Goal: Check status: Check status

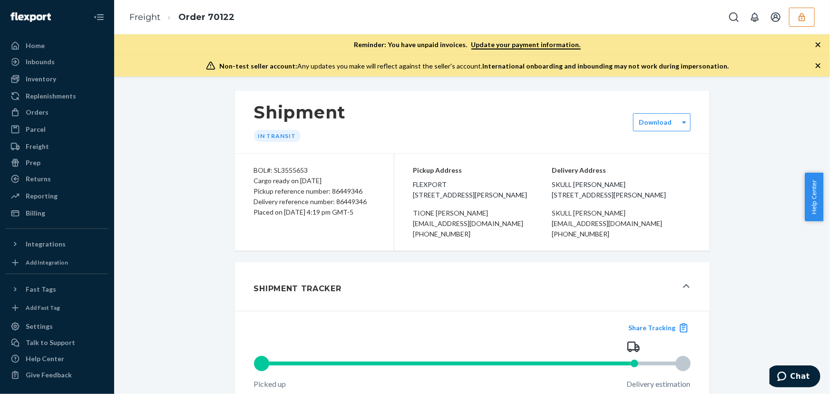
click at [799, 14] on icon "button" at bounding box center [803, 17] width 10 height 10
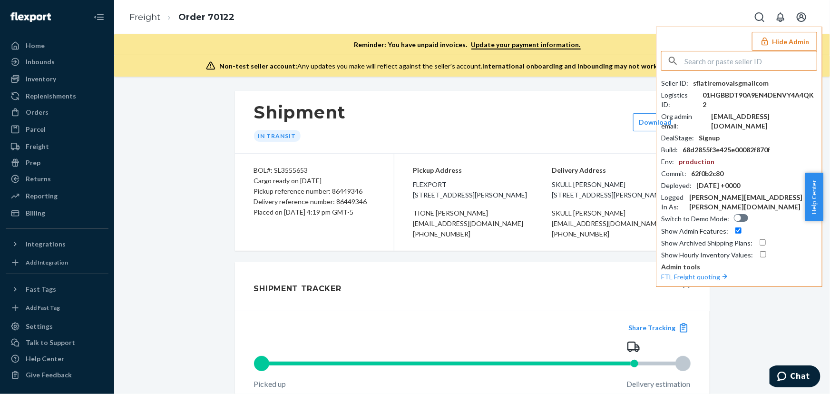
click at [729, 59] on input "text" at bounding box center [751, 60] width 132 height 19
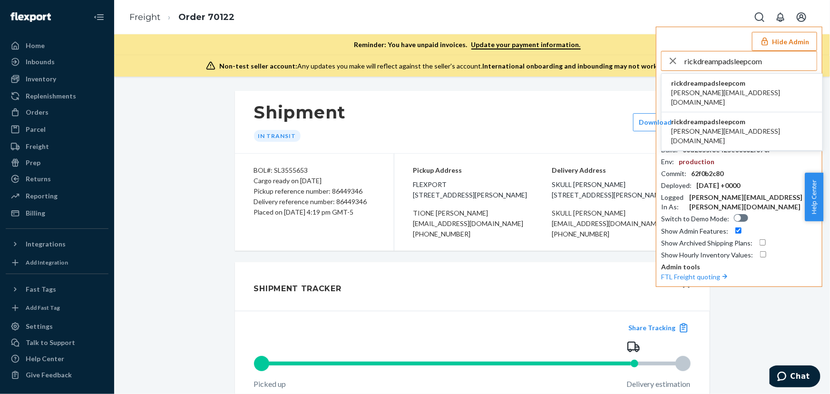
type input "rickdreampadsleepcom"
click at [737, 88] on span "[PERSON_NAME][EMAIL_ADDRESS][DOMAIN_NAME]" at bounding box center [742, 97] width 142 height 19
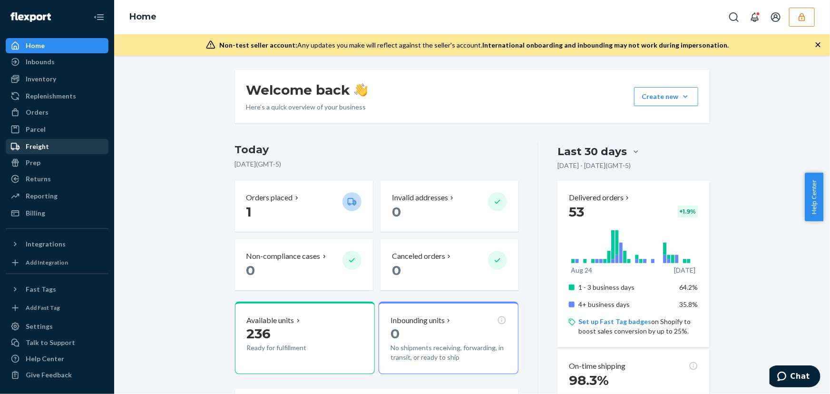
click at [52, 153] on link "Freight" at bounding box center [57, 146] width 103 height 15
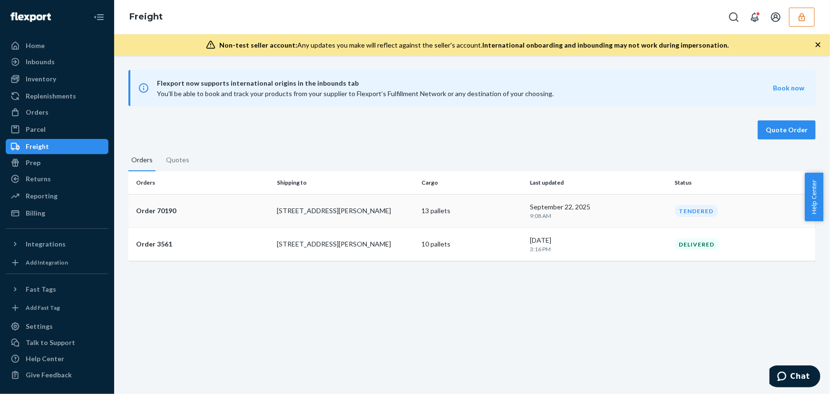
click at [375, 214] on p "[STREET_ADDRESS][PERSON_NAME]" at bounding box center [345, 211] width 137 height 10
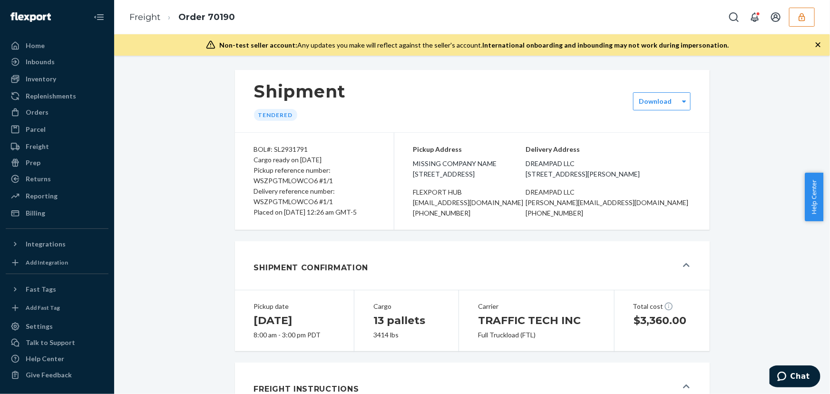
scroll to position [43, 0]
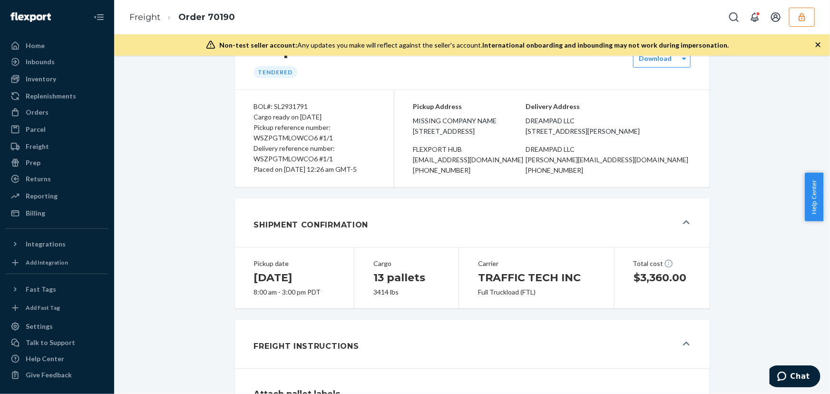
click at [378, 297] on div "3414 lbs" at bounding box center [407, 292] width 66 height 10
copy div "3414 lbs"
